Goal: Task Accomplishment & Management: Manage account settings

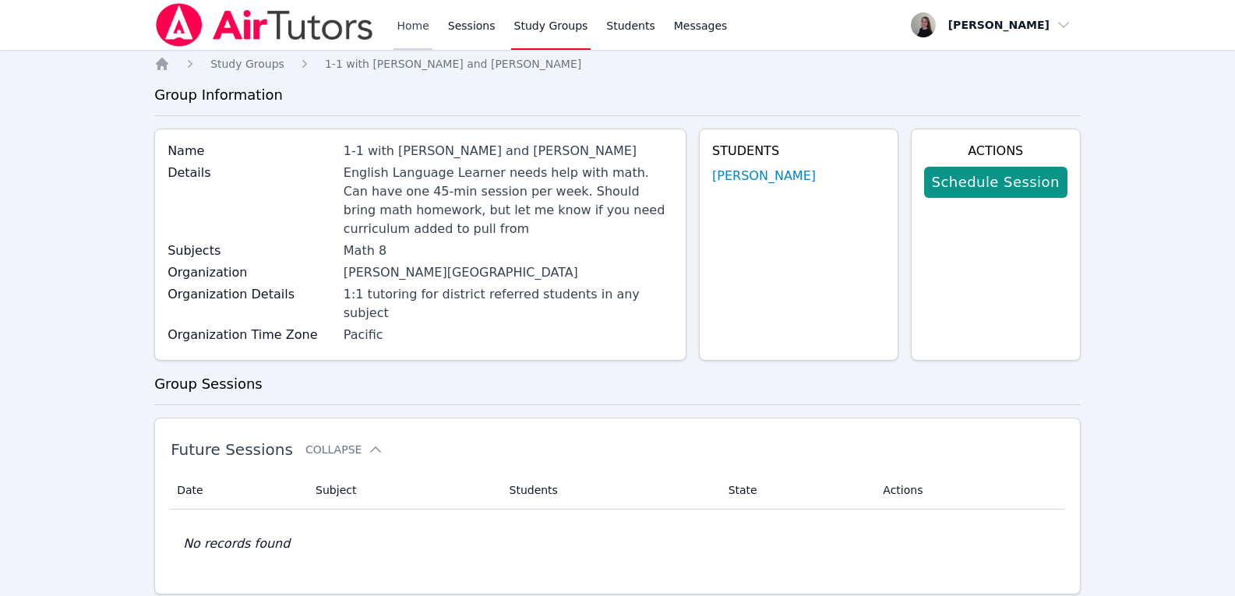
click at [418, 28] on link "Home" at bounding box center [412, 25] width 38 height 50
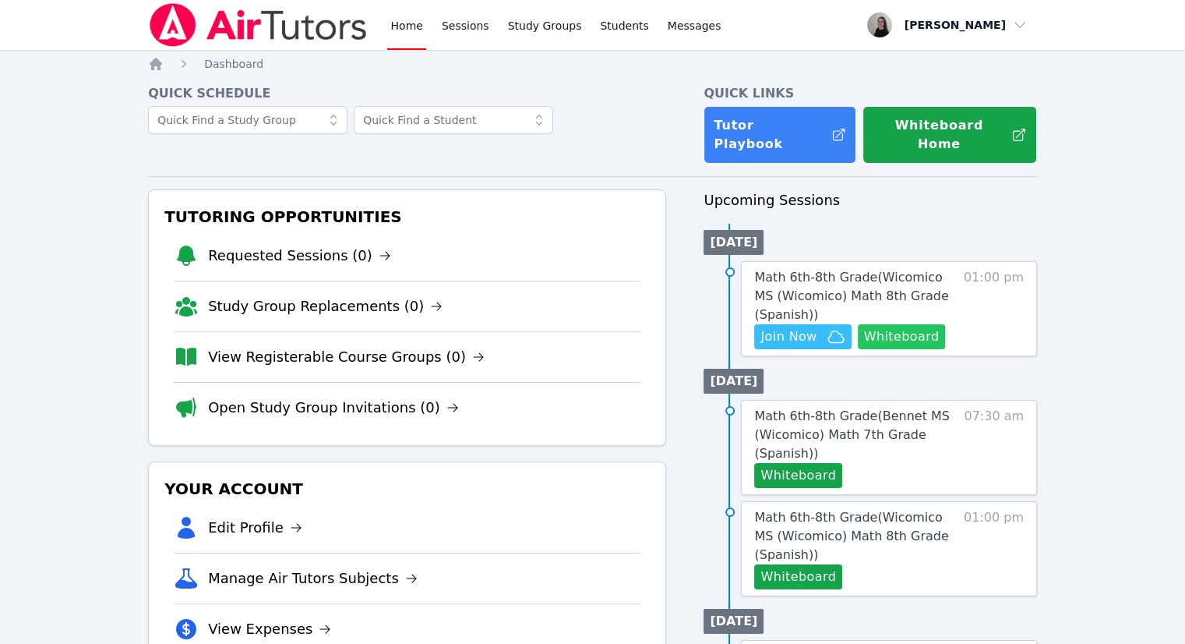
click at [898, 324] on button "Whiteboard" at bounding box center [902, 336] width 88 height 25
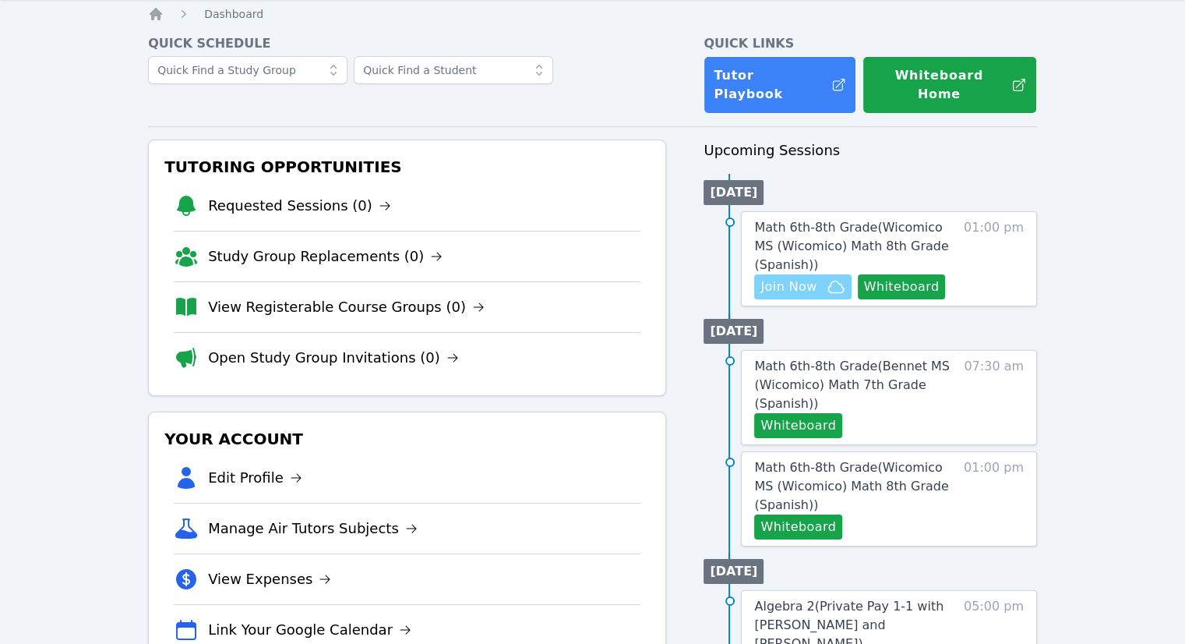
scroll to position [78, 0]
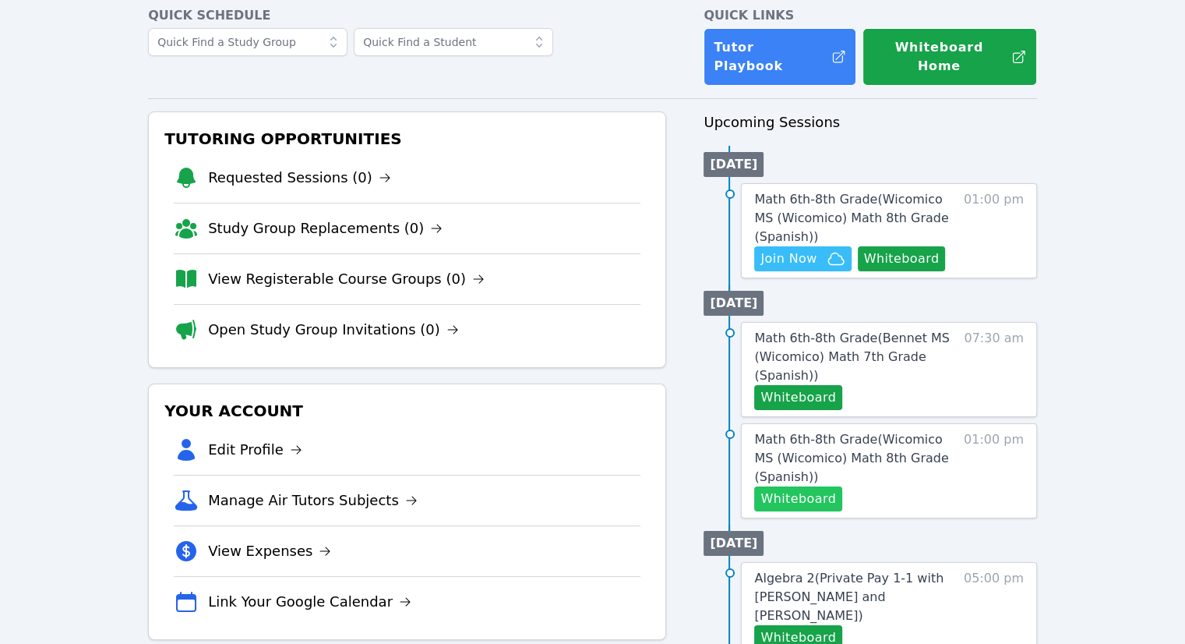
click at [814, 486] on button "Whiteboard" at bounding box center [798, 498] width 88 height 25
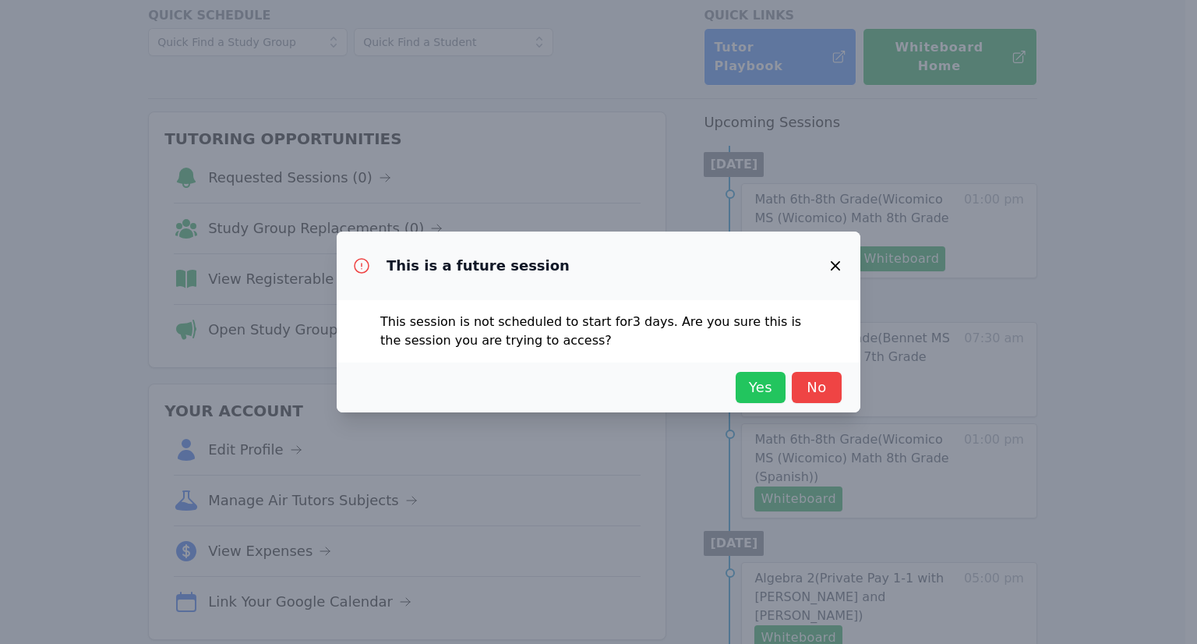
click at [760, 388] on span "Yes" at bounding box center [760, 387] width 34 height 22
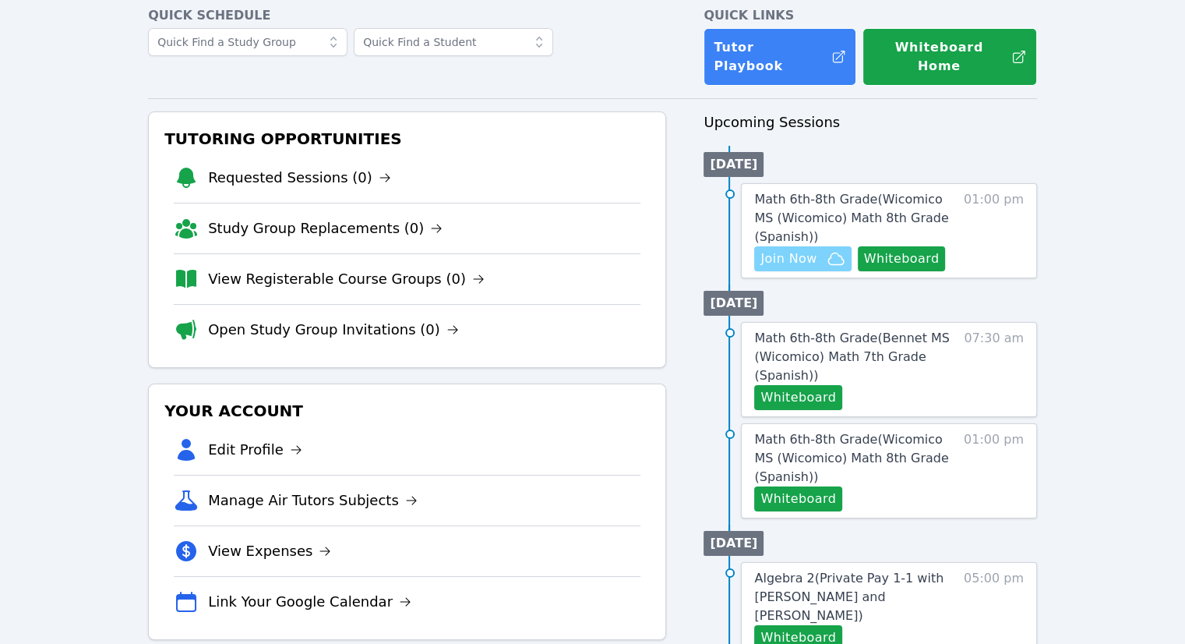
click at [827, 249] on icon "button" at bounding box center [836, 258] width 19 height 19
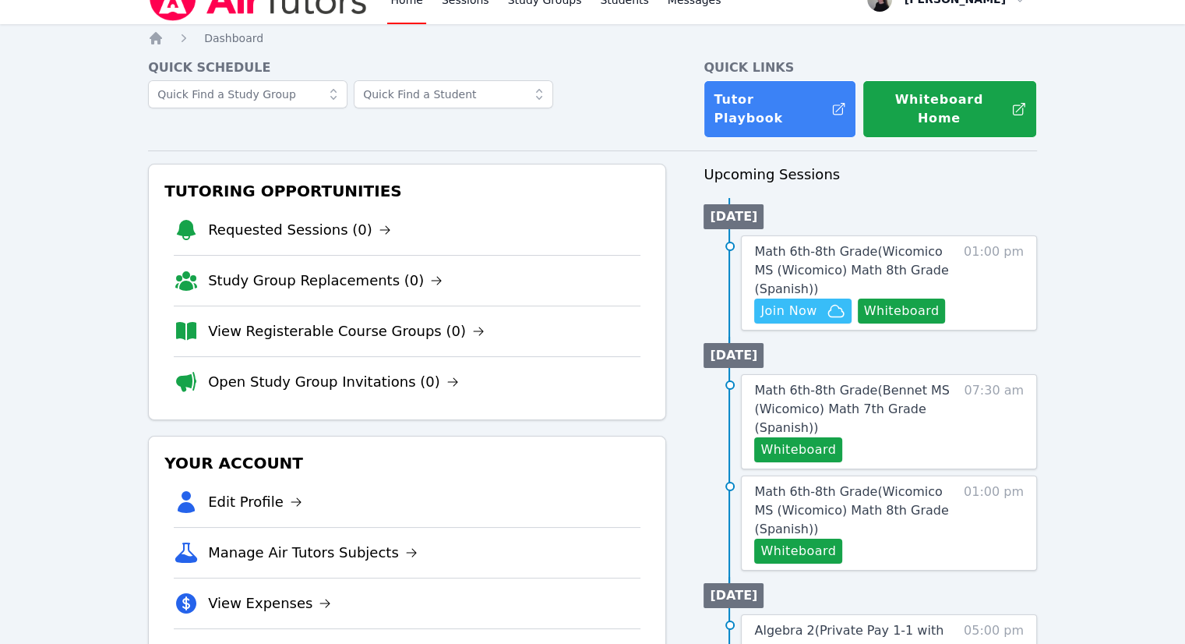
scroll to position [0, 0]
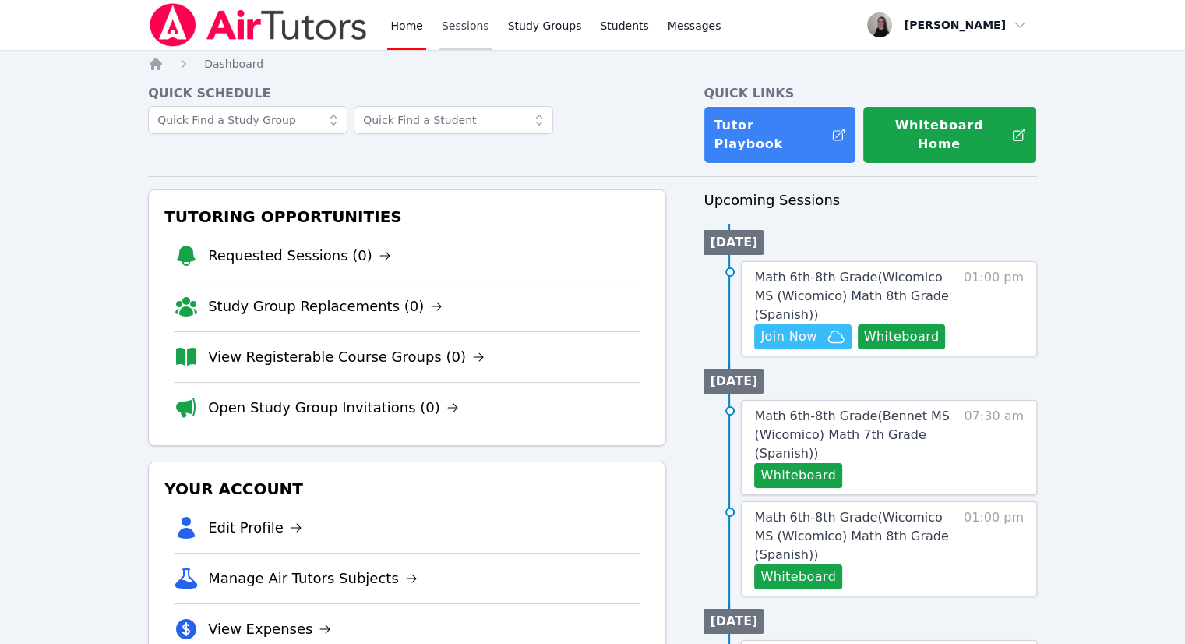
click at [445, 20] on link "Sessions" at bounding box center [466, 25] width 54 height 50
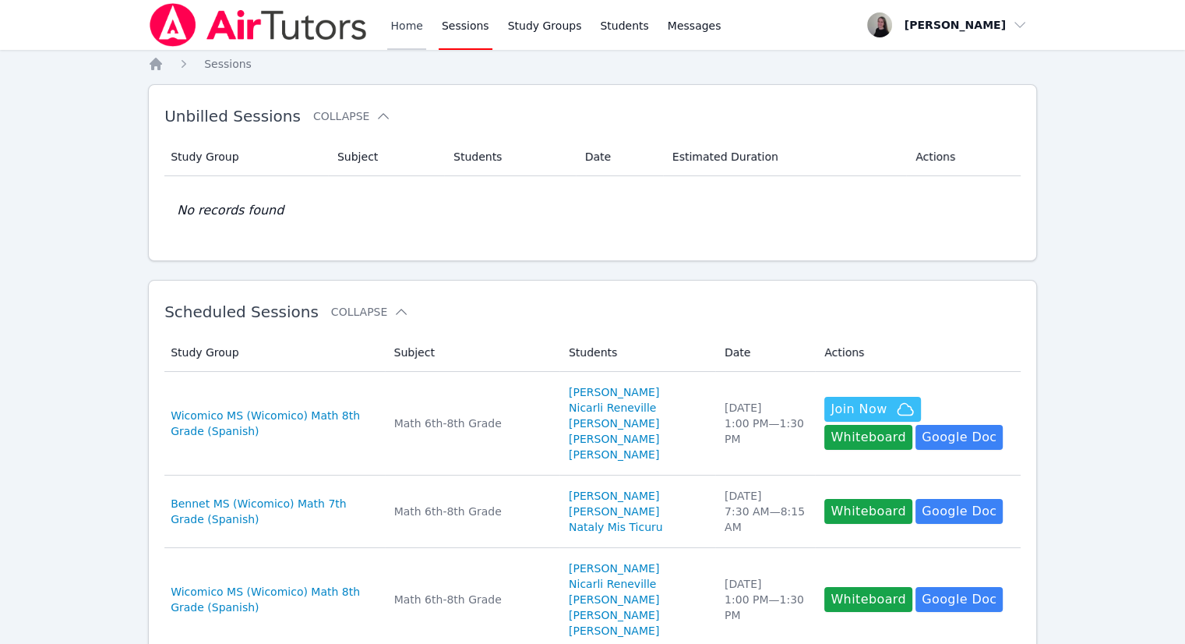
click at [408, 30] on link "Home" at bounding box center [406, 25] width 38 height 50
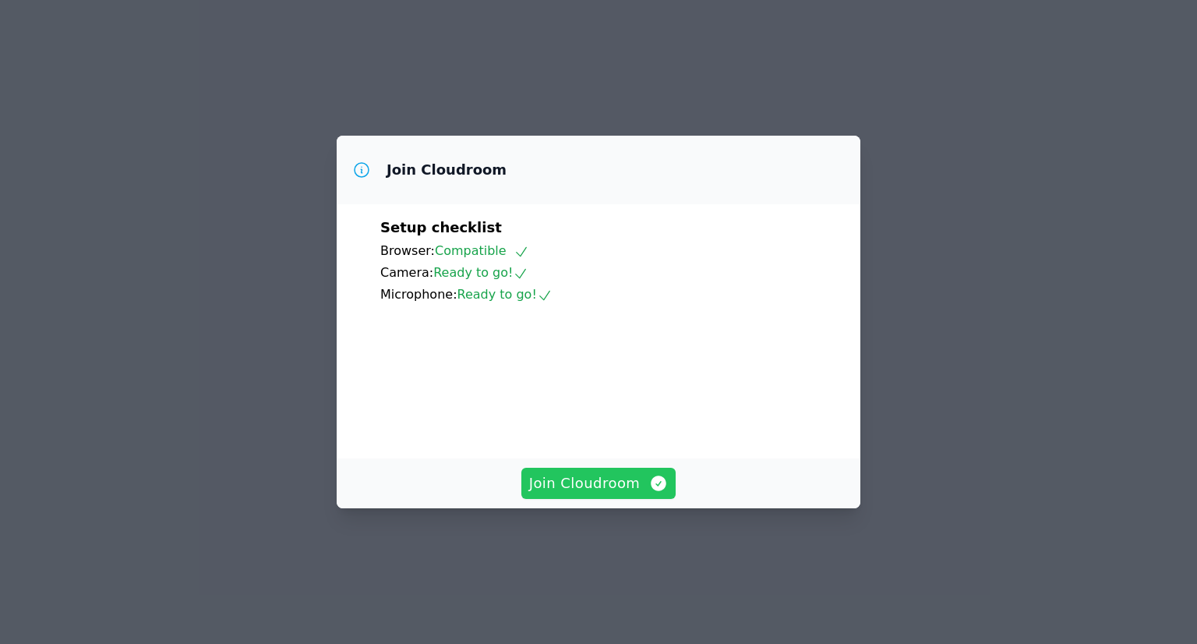
click at [587, 494] on span "Join Cloudroom" at bounding box center [598, 483] width 139 height 22
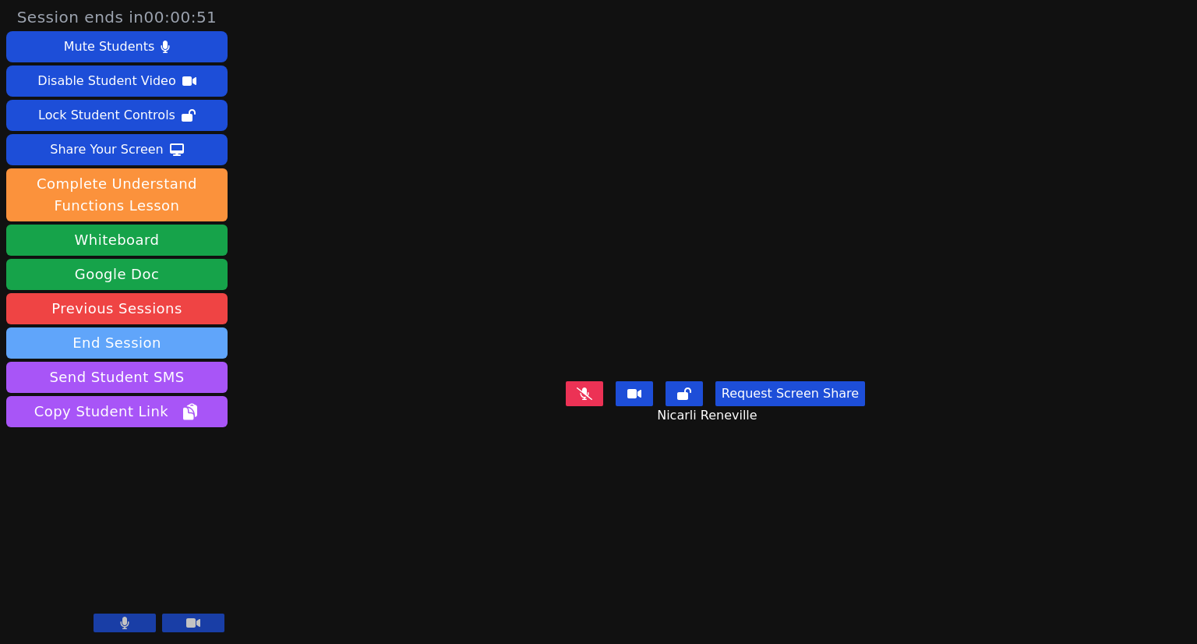
click at [132, 337] on button "End Session" at bounding box center [116, 342] width 221 height 31
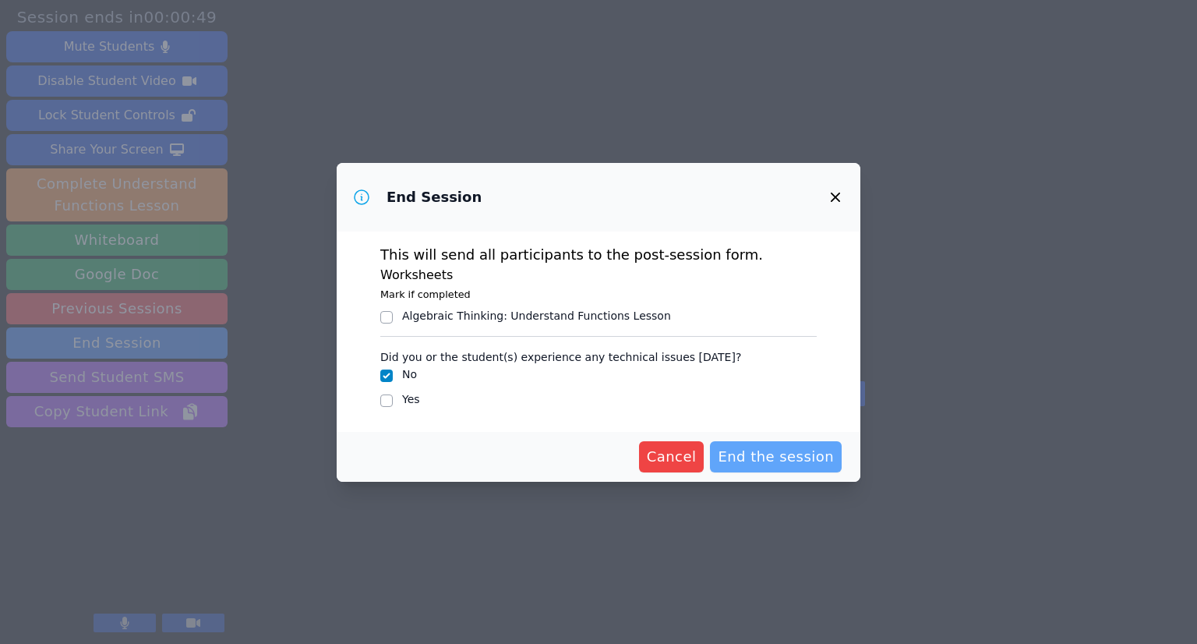
click at [757, 462] on span "End the session" at bounding box center [776, 457] width 116 height 22
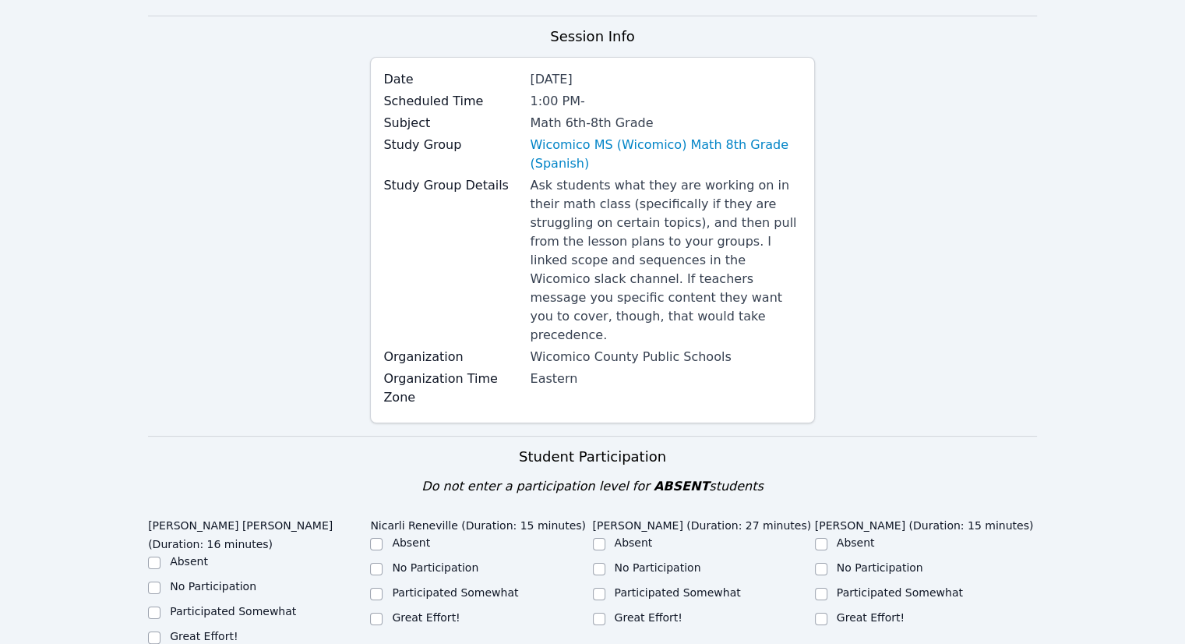
scroll to position [390, 0]
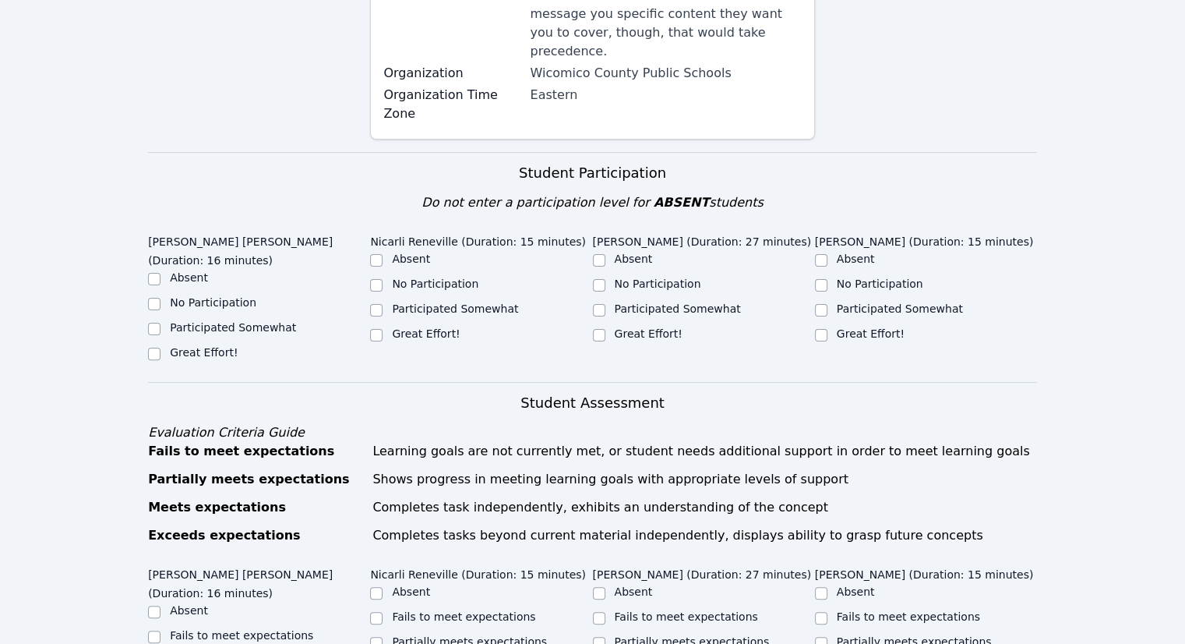
click at [164, 344] on div "Great Effort!" at bounding box center [259, 353] width 222 height 19
click at [157, 347] on input "Great Effort!" at bounding box center [154, 353] width 12 height 12
checkbox input "true"
click at [374, 279] on input "No Participation" at bounding box center [376, 285] width 12 height 12
checkbox input "true"
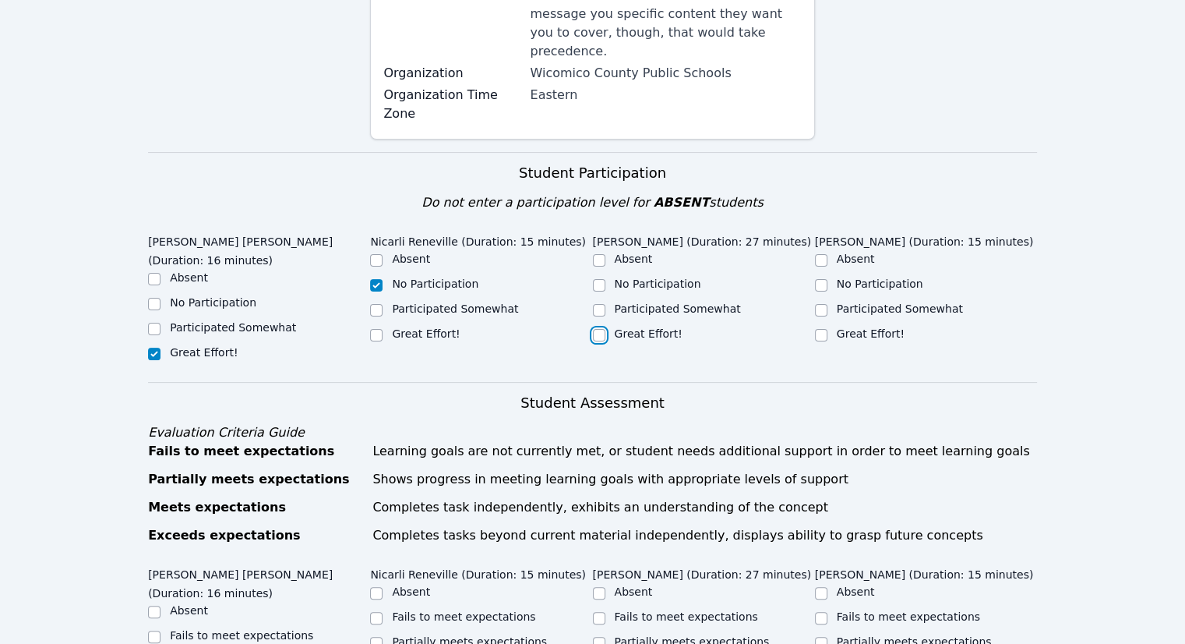
click at [597, 329] on input "Great Effort!" at bounding box center [599, 335] width 12 height 12
checkbox input "true"
click at [815, 329] on input "Great Effort!" at bounding box center [821, 335] width 12 height 12
checkbox input "true"
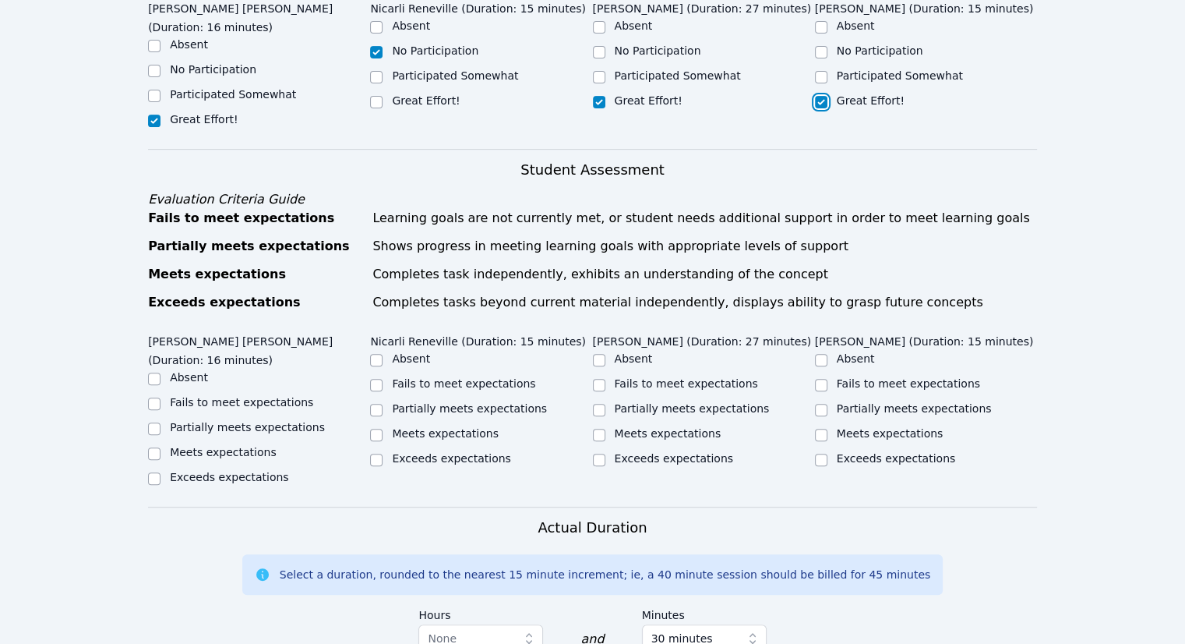
scroll to position [623, 0]
click at [241, 445] on label "Meets expectations" at bounding box center [223, 451] width 107 height 12
click at [160, 446] on input "Meets expectations" at bounding box center [154, 452] width 12 height 12
checkbox input "true"
click at [224, 468] on div "Exceeds expectations" at bounding box center [259, 477] width 222 height 19
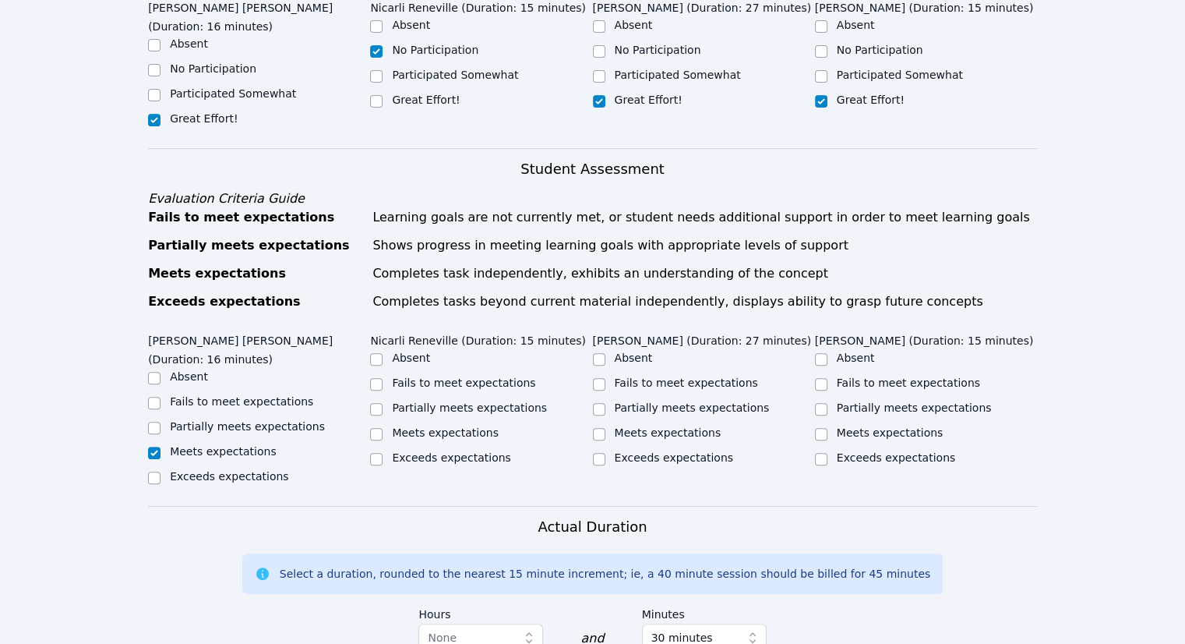
click at [224, 470] on label "Exceeds expectations" at bounding box center [229, 476] width 118 height 12
click at [160, 471] on input "Exceeds expectations" at bounding box center [154, 477] width 12 height 12
checkbox input "true"
checkbox input "false"
click at [411, 426] on label "Meets expectations" at bounding box center [445, 432] width 107 height 12
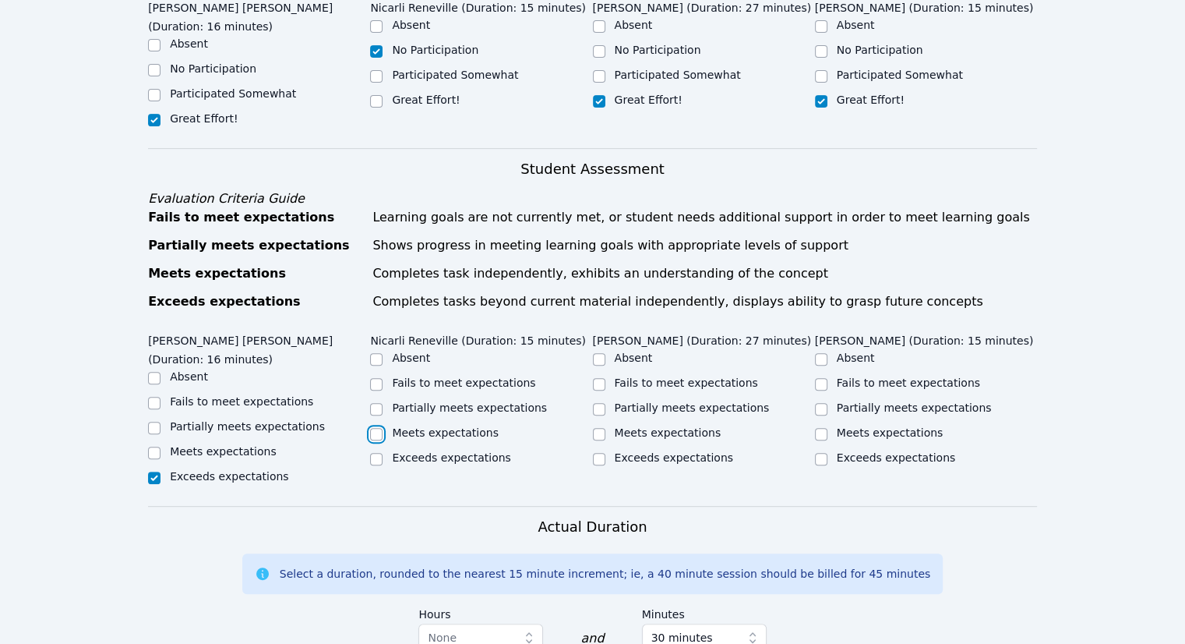
click at [383, 428] on input "Meets expectations" at bounding box center [376, 434] width 12 height 12
checkbox input "true"
click at [390, 375] on div "Fails to meet expectations" at bounding box center [481, 384] width 222 height 19
click at [371, 378] on input "Fails to meet expectations" at bounding box center [376, 384] width 12 height 12
checkbox input "true"
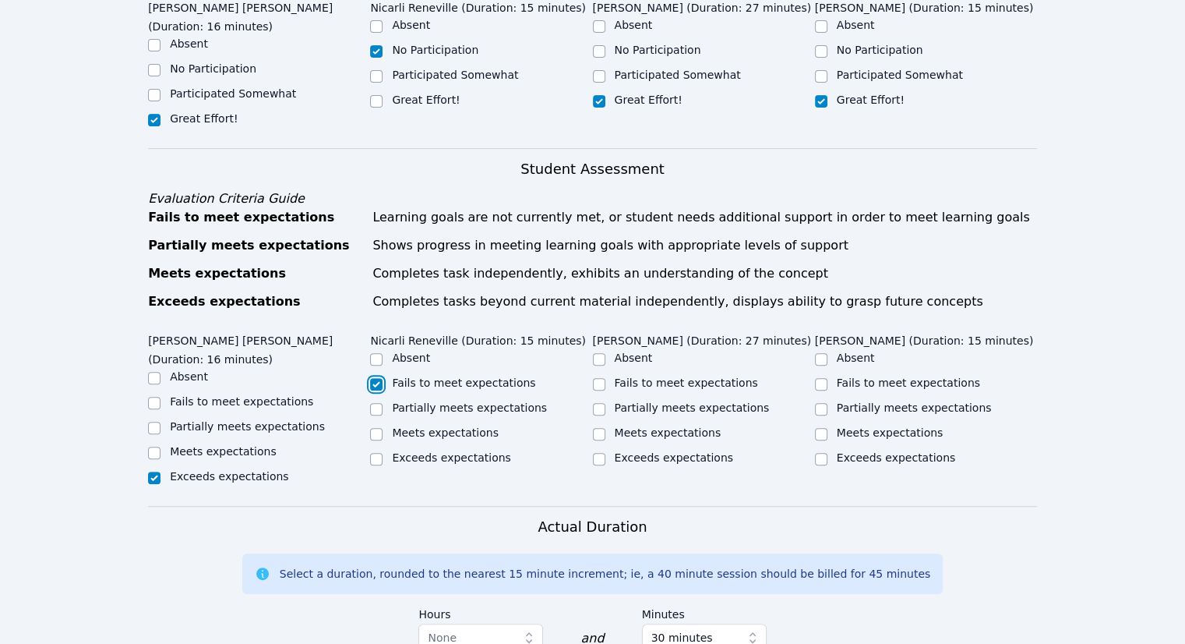
checkbox input "false"
click at [632, 426] on label "Meets expectations" at bounding box center [668, 432] width 107 height 12
click at [605, 428] on input "Meets expectations" at bounding box center [599, 434] width 12 height 12
checkbox input "true"
click at [823, 428] on input "Meets expectations" at bounding box center [821, 434] width 12 height 12
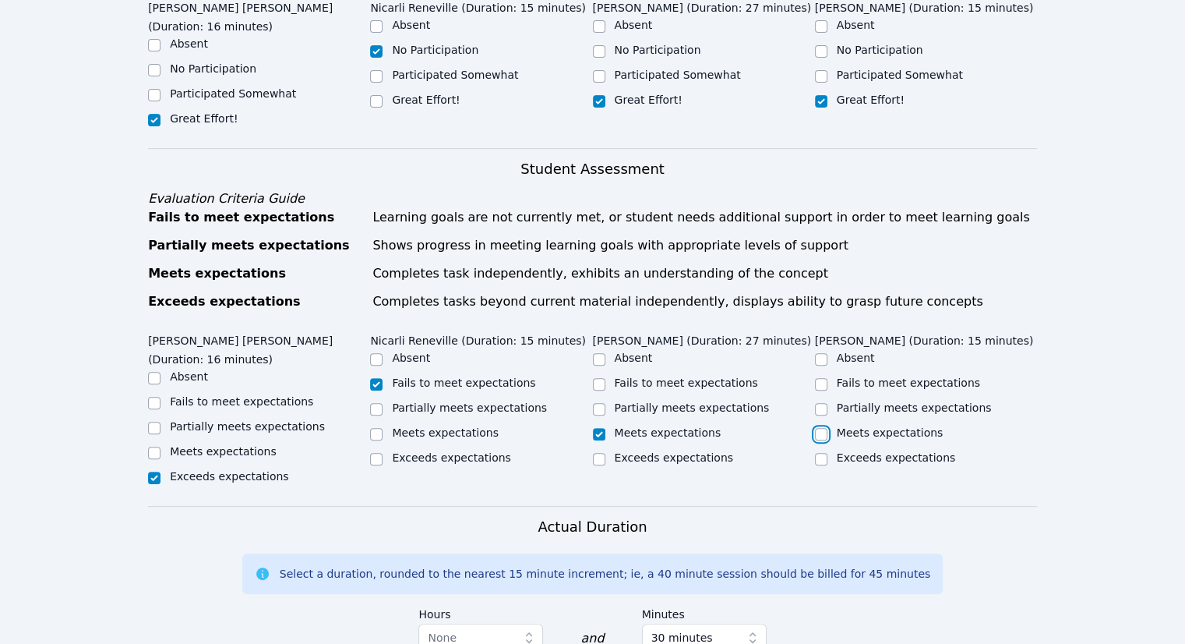
checkbox input "true"
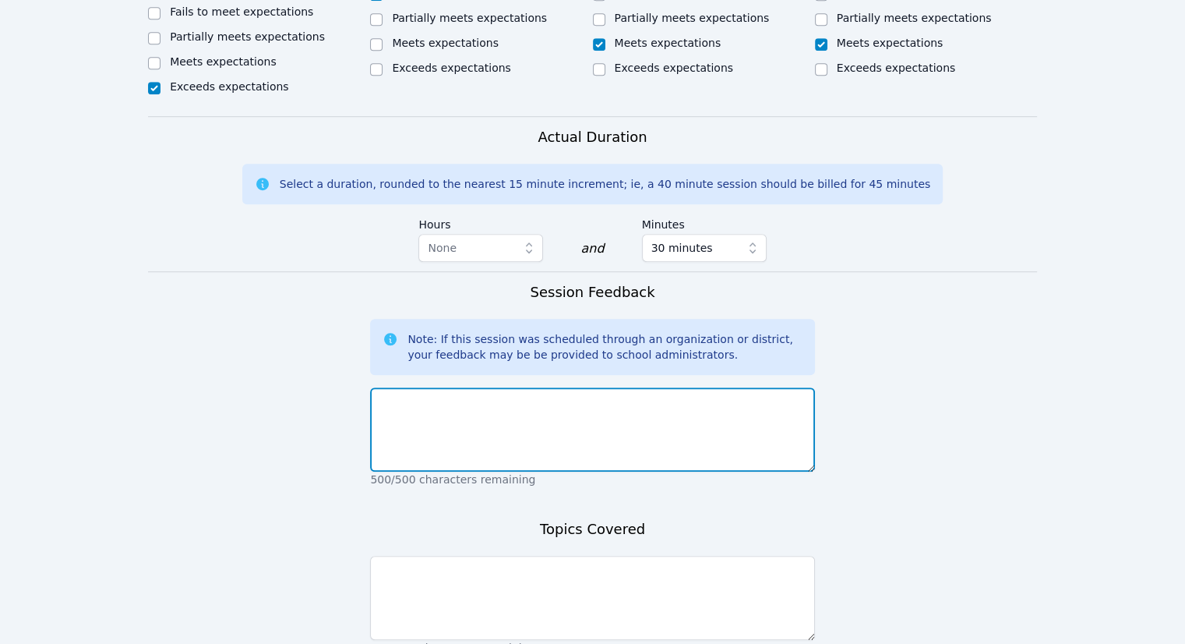
click at [546, 415] on textarea at bounding box center [592, 429] width 444 height 84
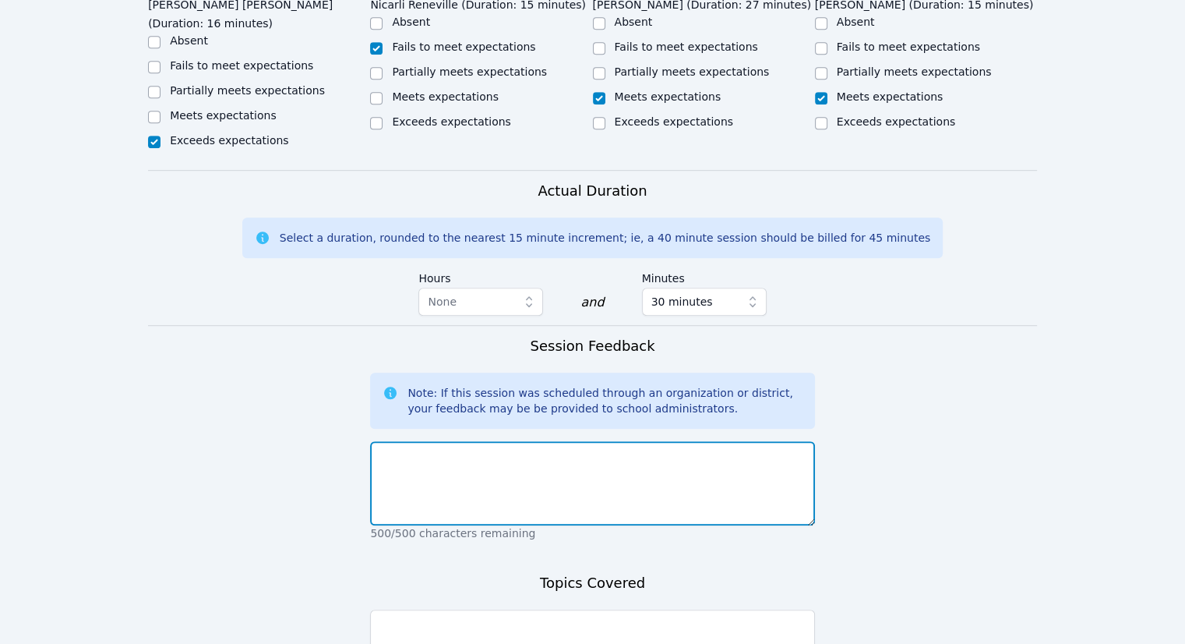
scroll to position [935, 0]
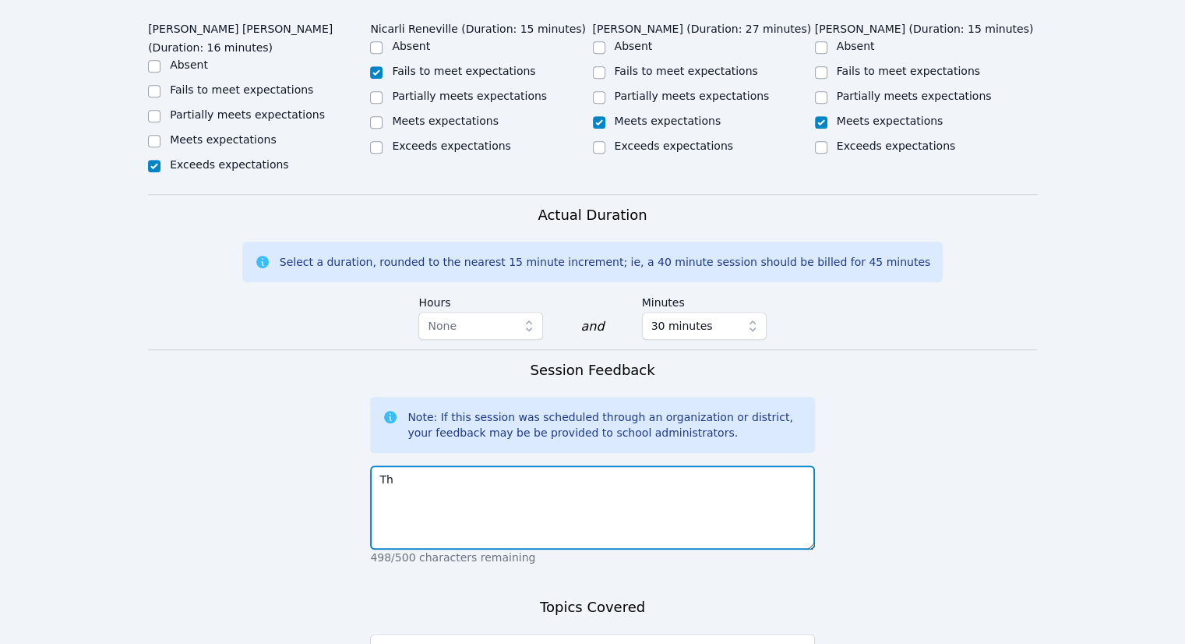
type textarea "T"
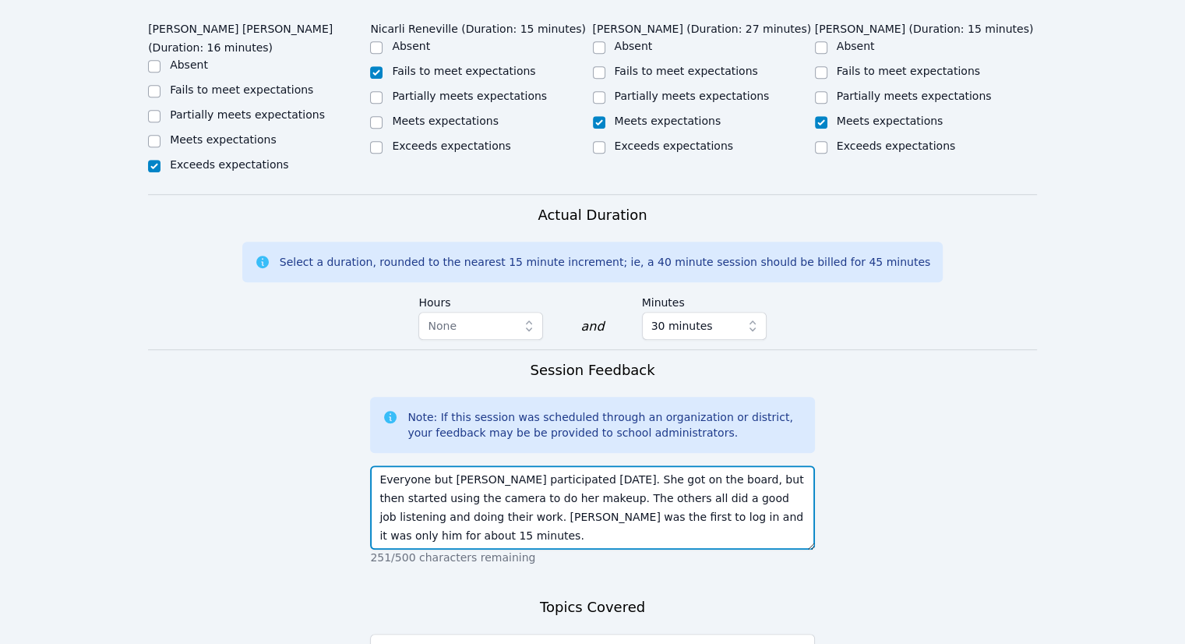
type textarea "Everyone but Nicarli participated today. She got on the board, but then started…"
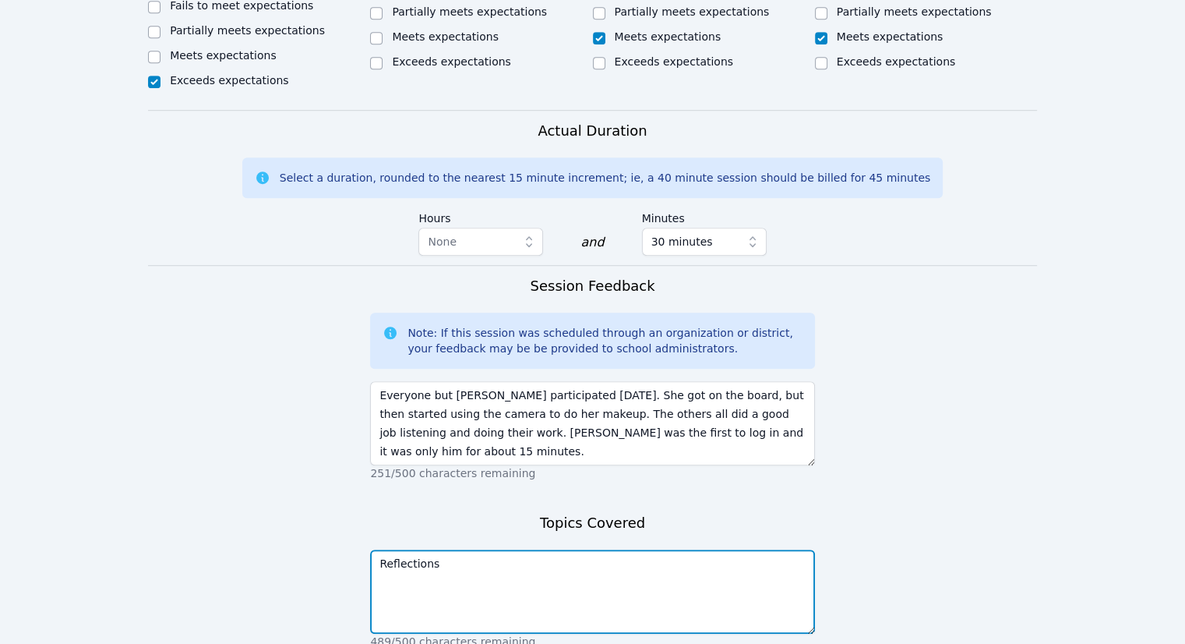
scroll to position [1115, 0]
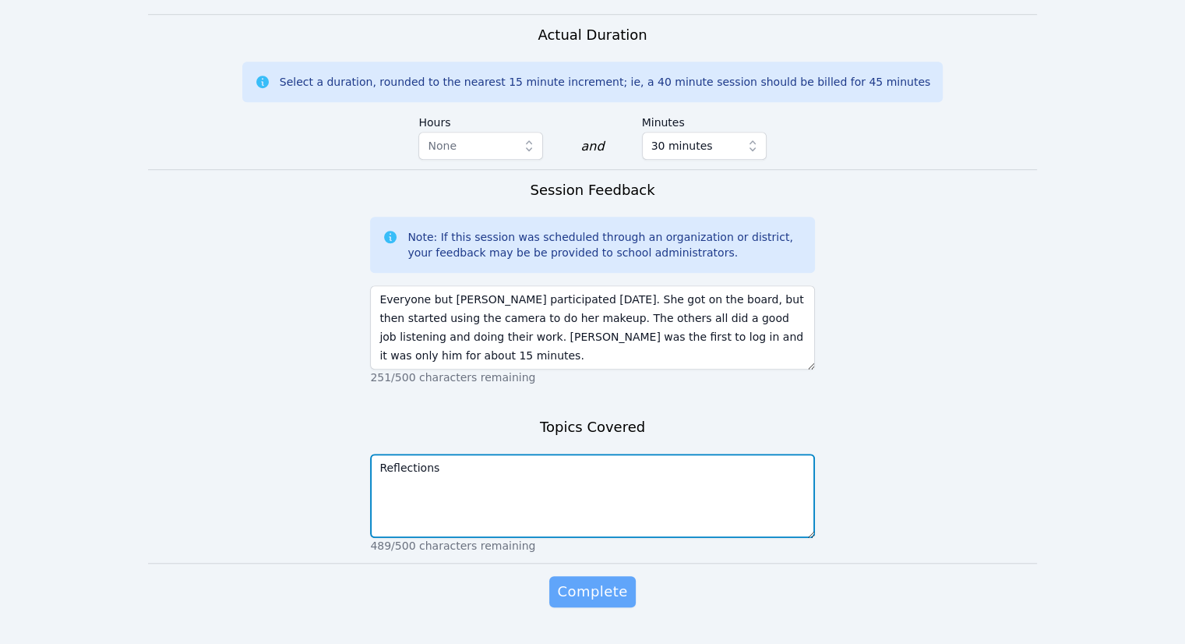
type textarea "Reflections"
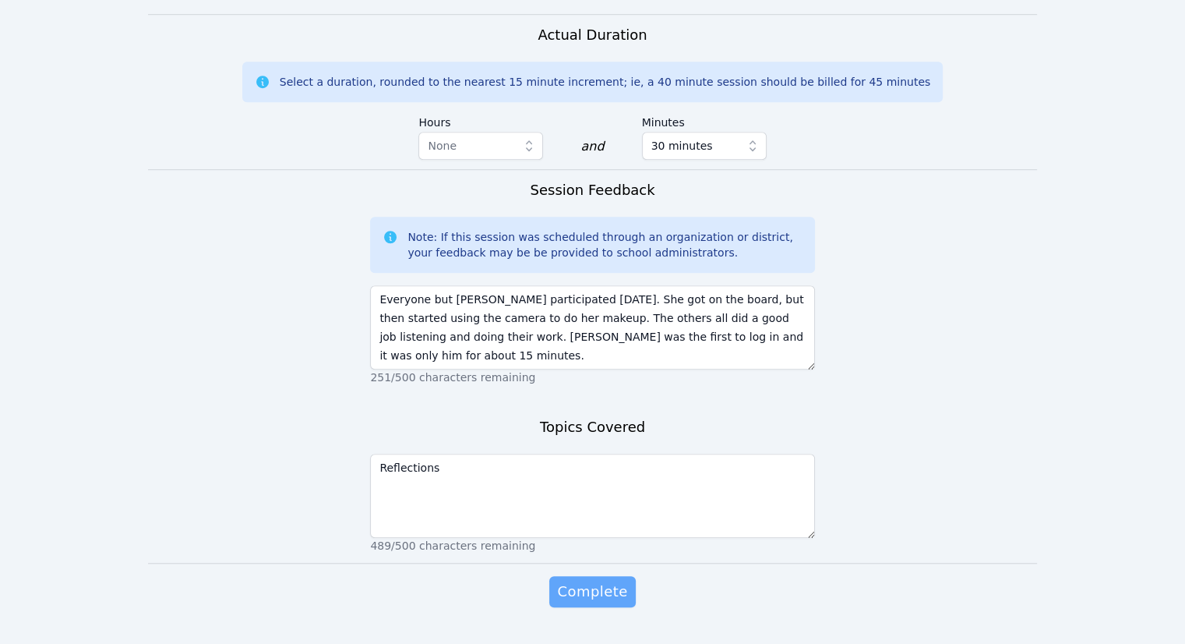
click at [618, 580] on span "Complete" at bounding box center [592, 591] width 70 height 22
